Goal: Check status: Check status

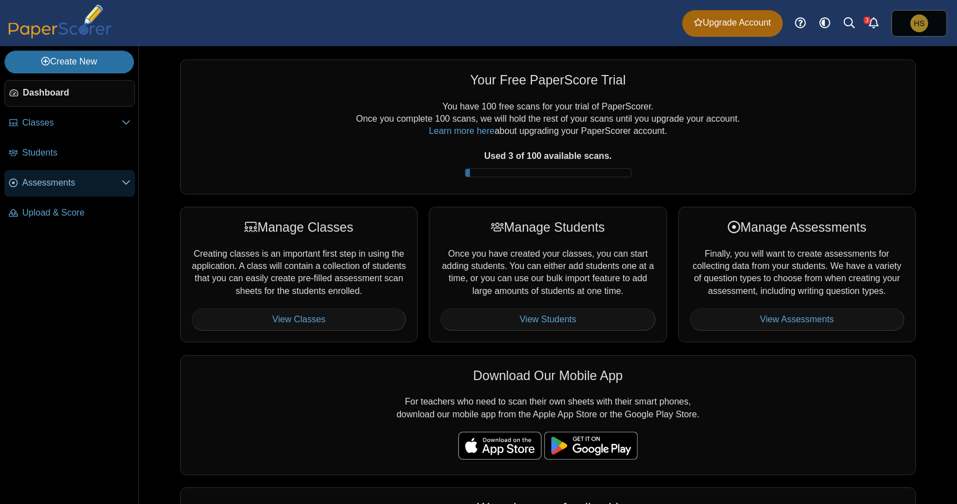
click at [51, 192] on link "Assessments" at bounding box center [69, 183] width 131 height 27
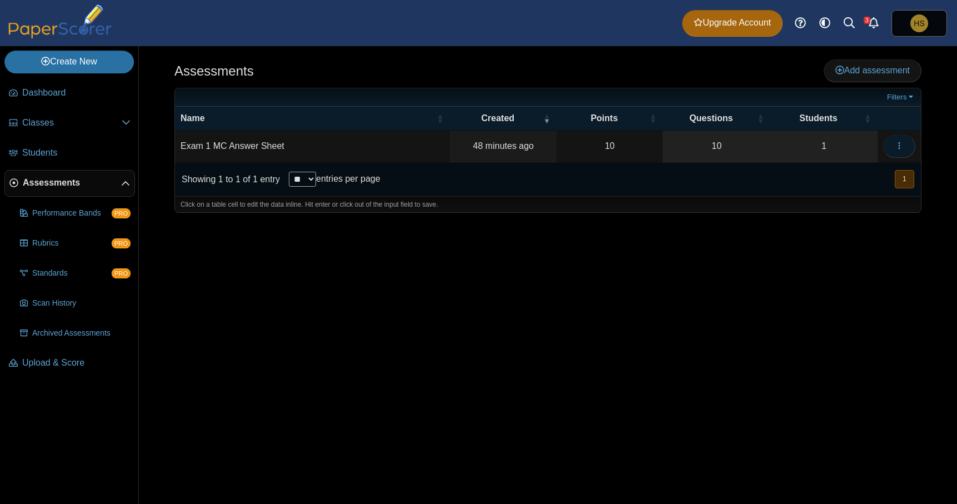
click at [905, 141] on button "button" at bounding box center [900, 146] width 32 height 22
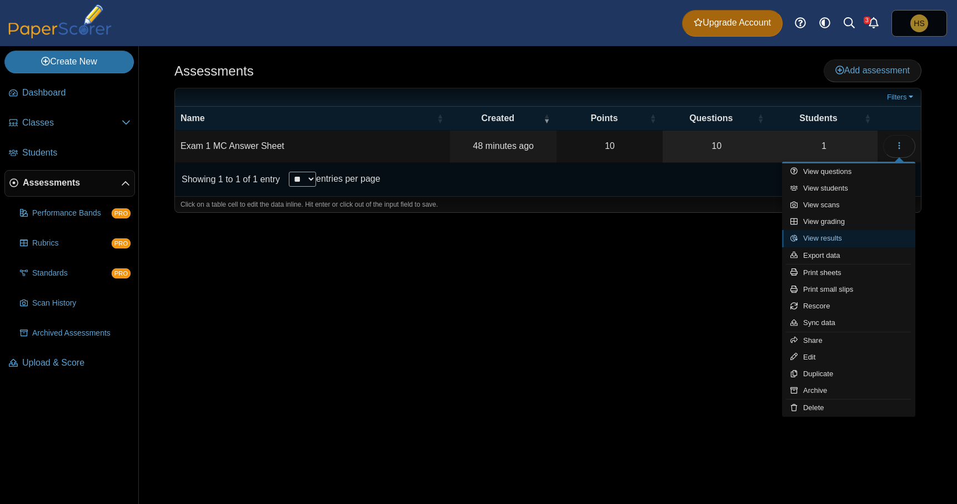
click at [851, 238] on link "View results" at bounding box center [848, 238] width 133 height 17
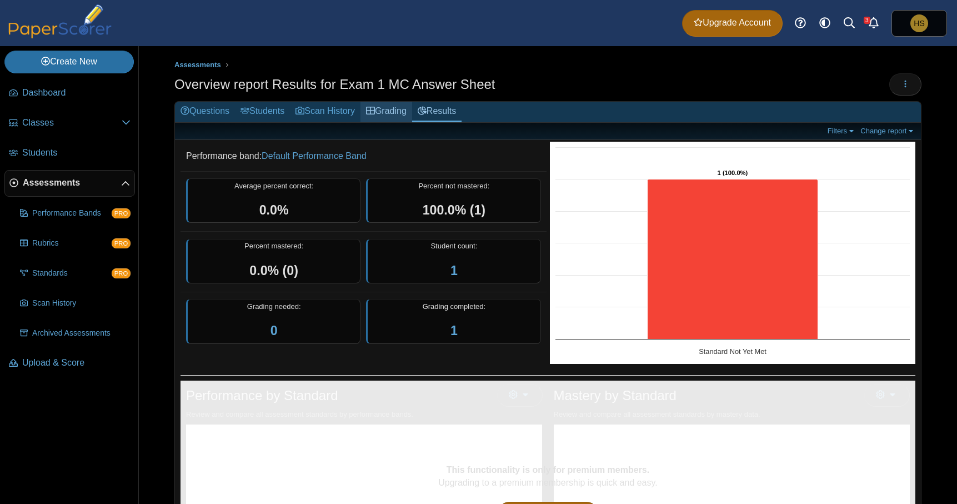
click at [406, 113] on link "Grading" at bounding box center [387, 112] width 52 height 21
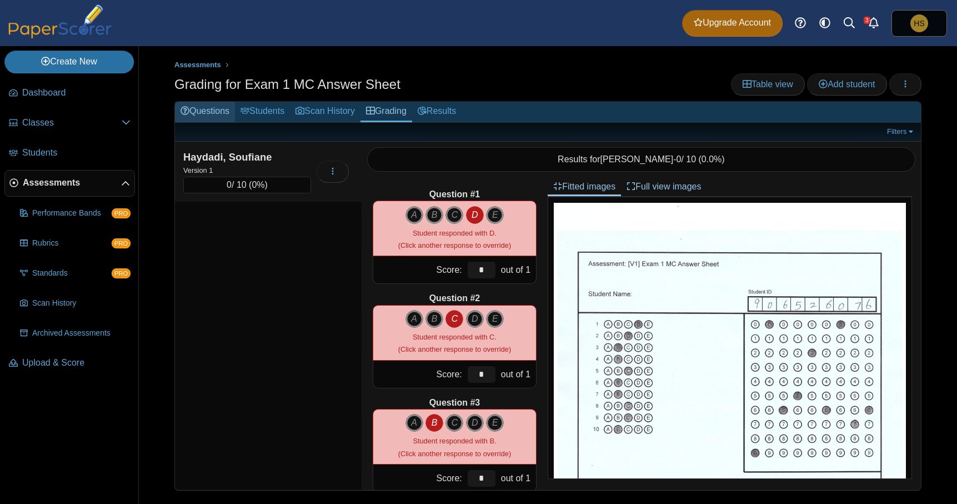
click at [216, 114] on link "Questions" at bounding box center [205, 112] width 60 height 21
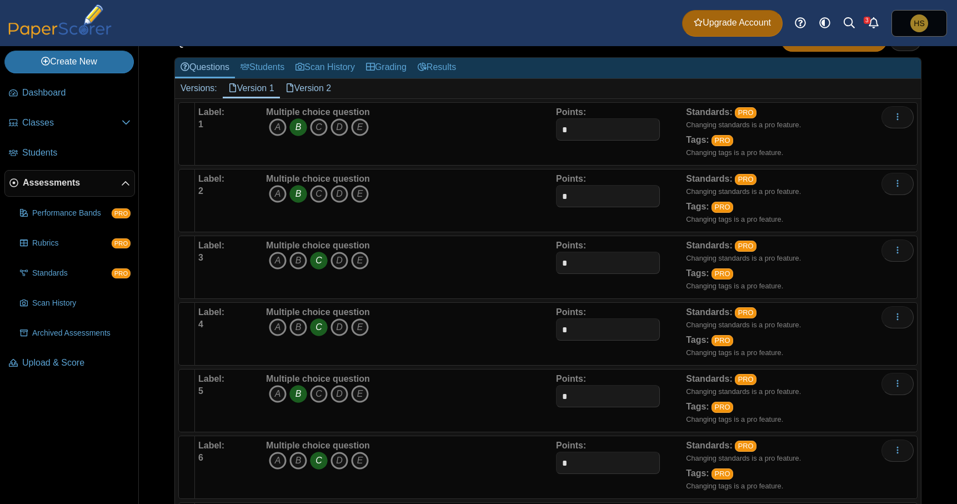
scroll to position [108, 0]
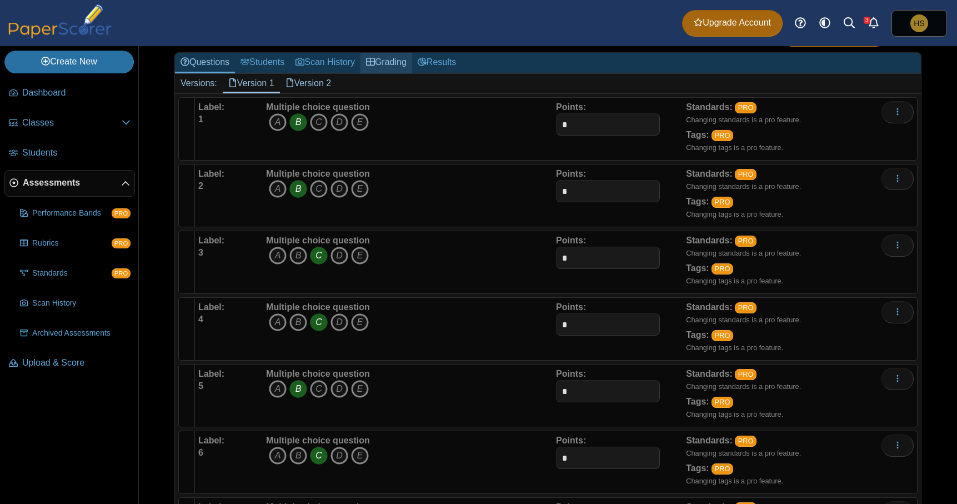
click at [412, 72] on link "Grading" at bounding box center [387, 63] width 52 height 21
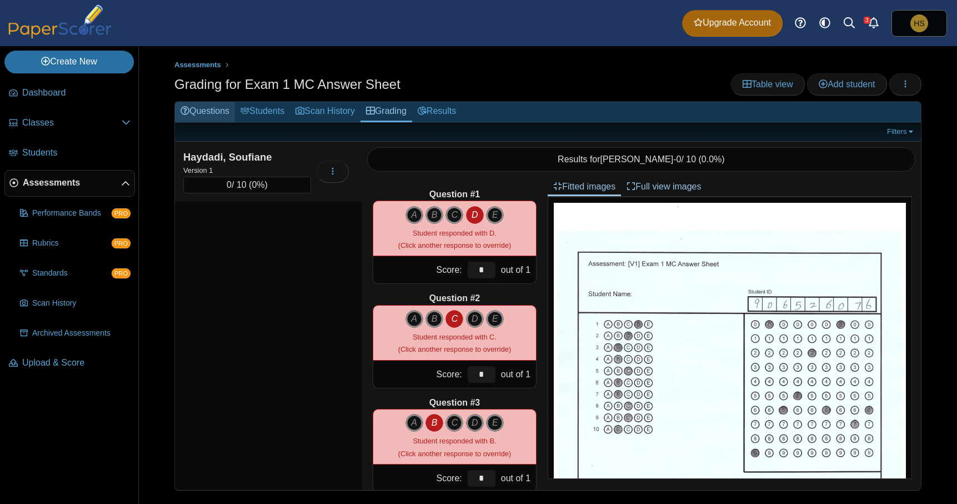
click at [223, 112] on link "Questions" at bounding box center [205, 112] width 60 height 21
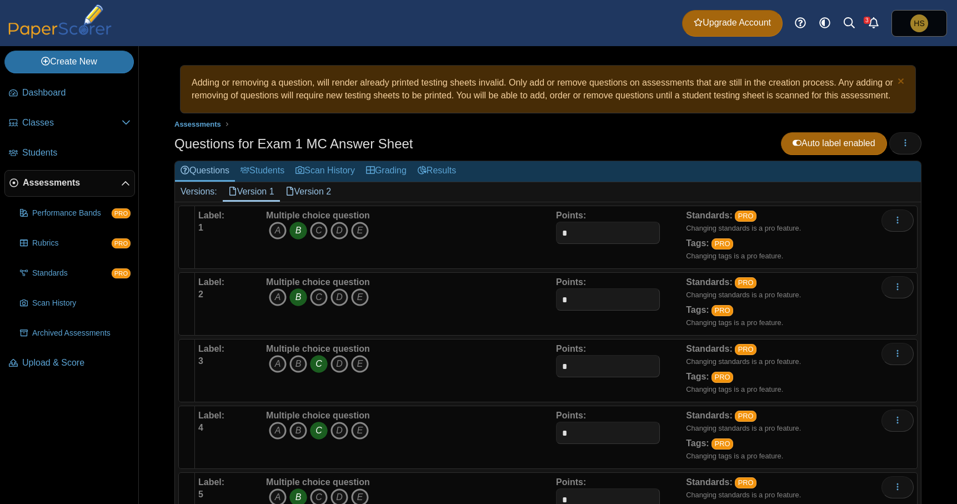
click at [316, 198] on link "Version 2" at bounding box center [308, 191] width 57 height 19
click at [262, 201] on link "Version 1" at bounding box center [251, 191] width 57 height 19
click at [310, 201] on link "Version 2" at bounding box center [308, 191] width 57 height 19
click at [261, 201] on link "Version 1" at bounding box center [251, 191] width 57 height 19
click at [402, 181] on link "Grading" at bounding box center [387, 171] width 52 height 21
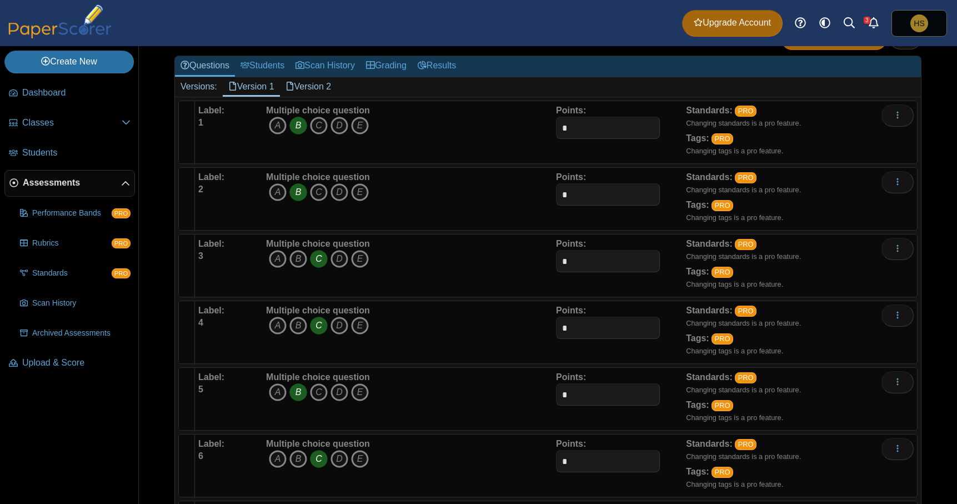
scroll to position [127, 0]
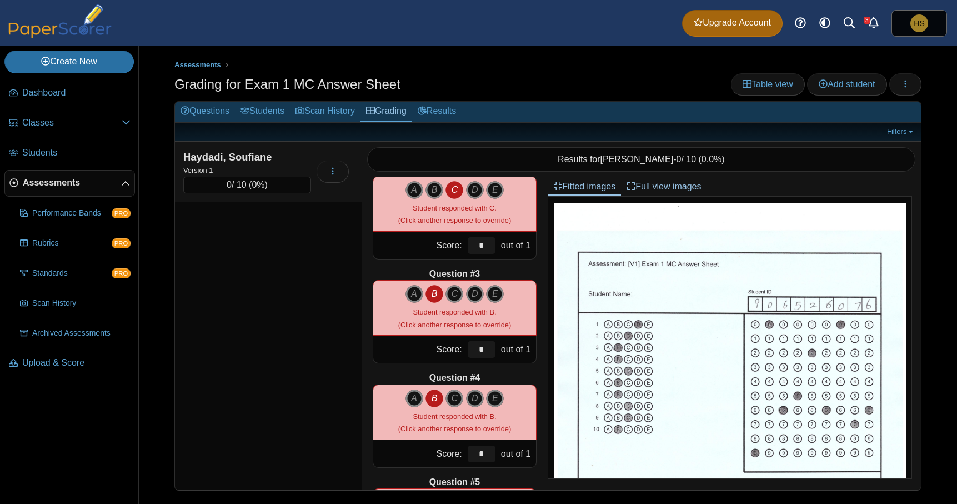
scroll to position [146, 0]
